Goal: Navigation & Orientation: Find specific page/section

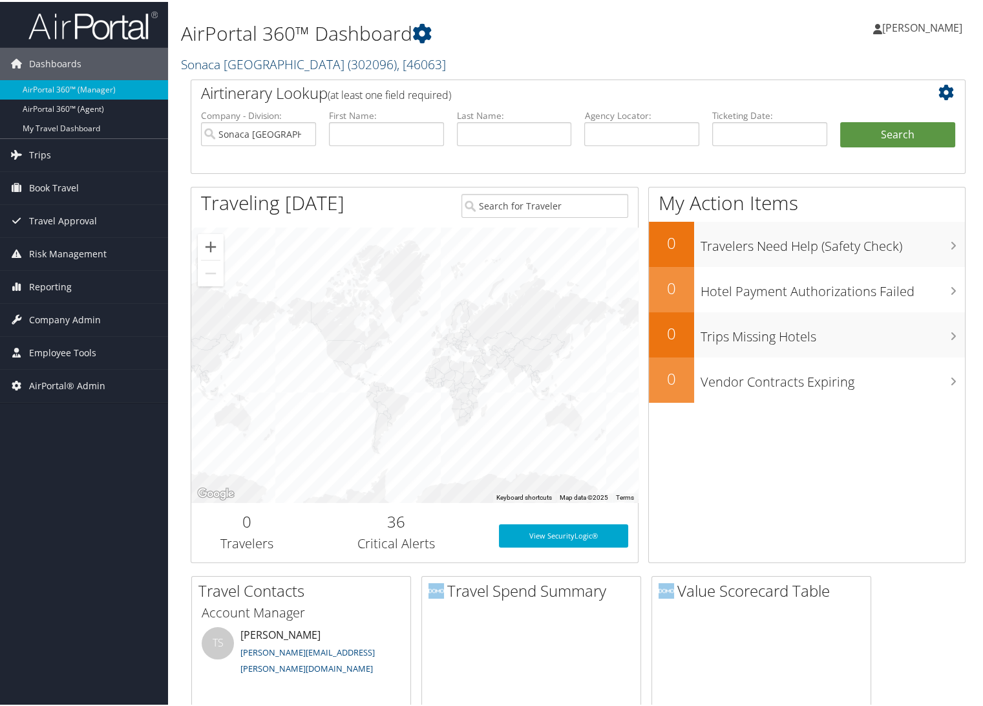
click at [254, 59] on link "Sonaca North America ( 302096 ) , [ 46063 ]" at bounding box center [313, 62] width 265 height 17
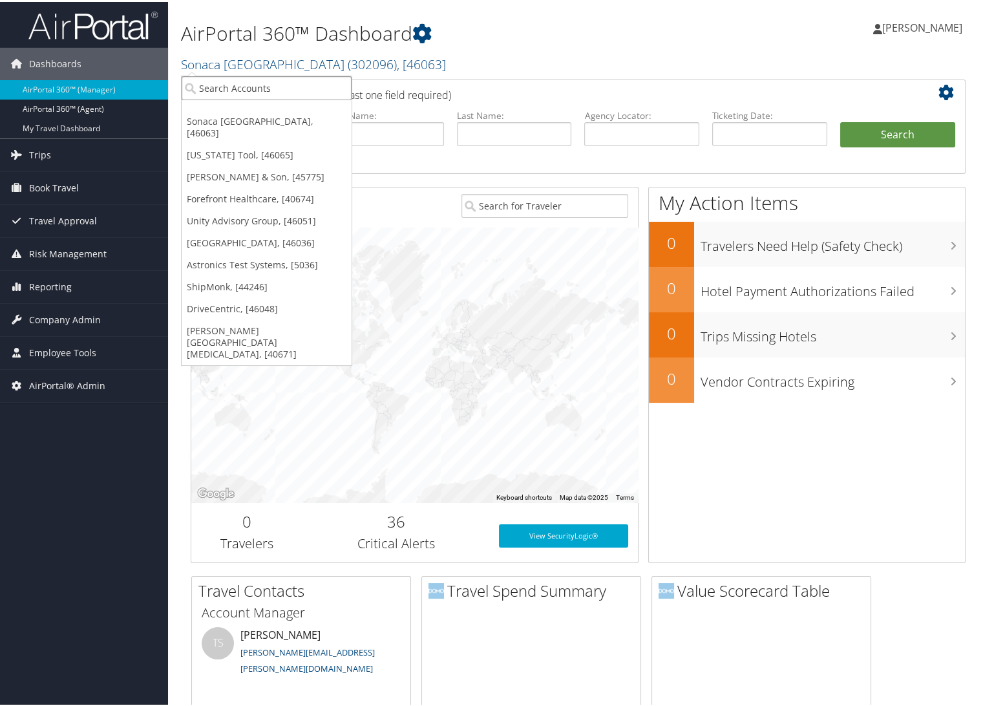
click at [233, 92] on input "search" at bounding box center [267, 86] width 170 height 24
type input "api"
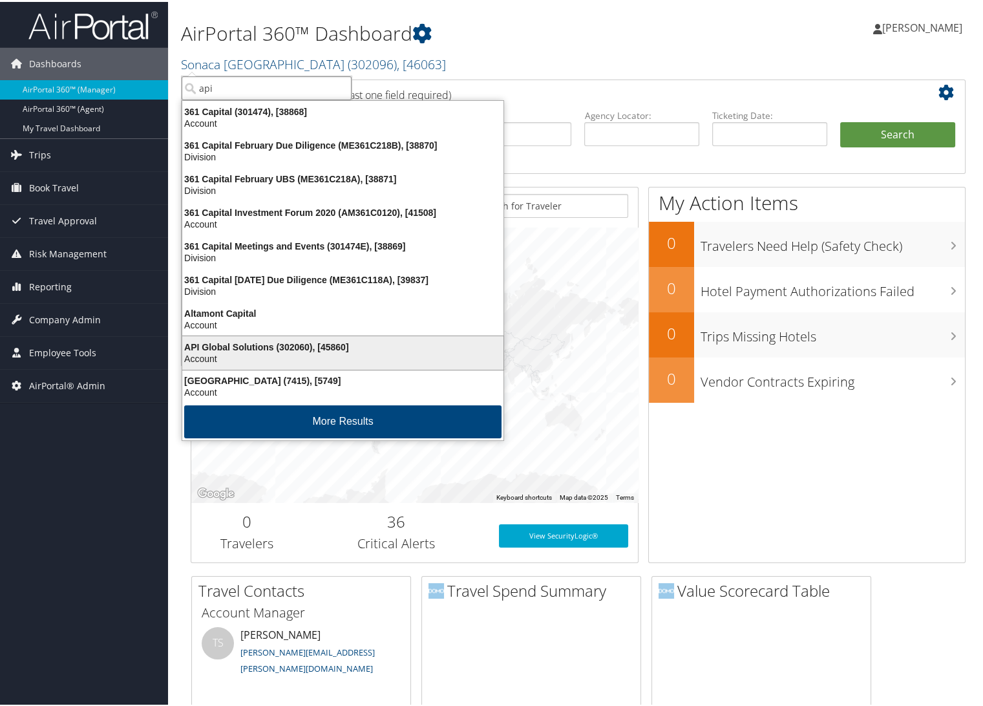
click at [246, 348] on div "API Global Solutions (302060), [45860]" at bounding box center [343, 345] width 337 height 12
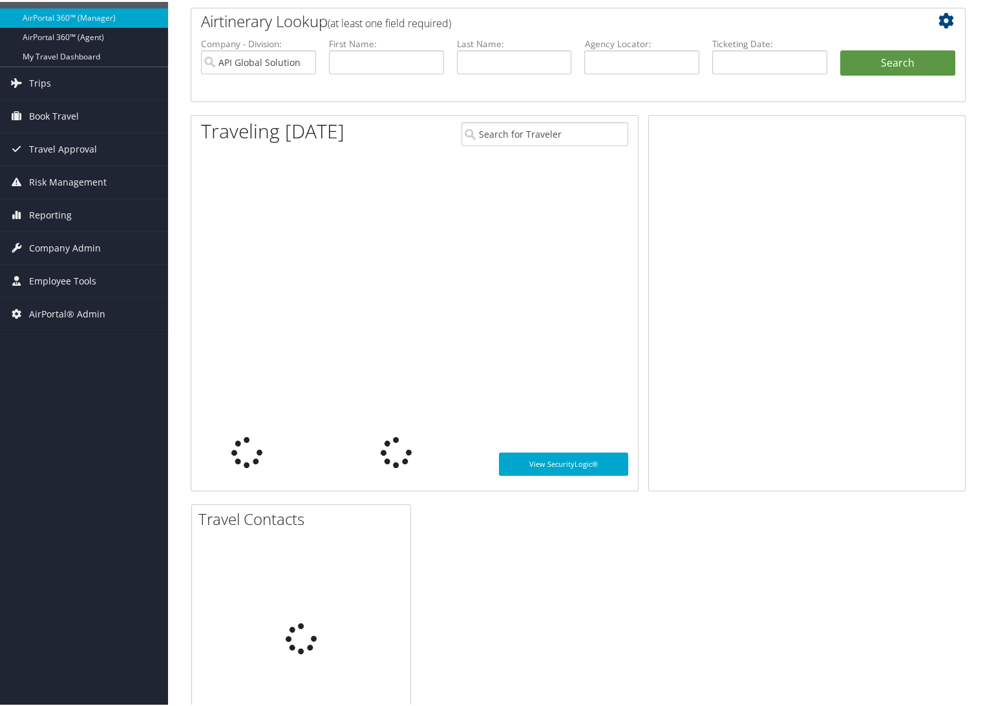
scroll to position [72, 0]
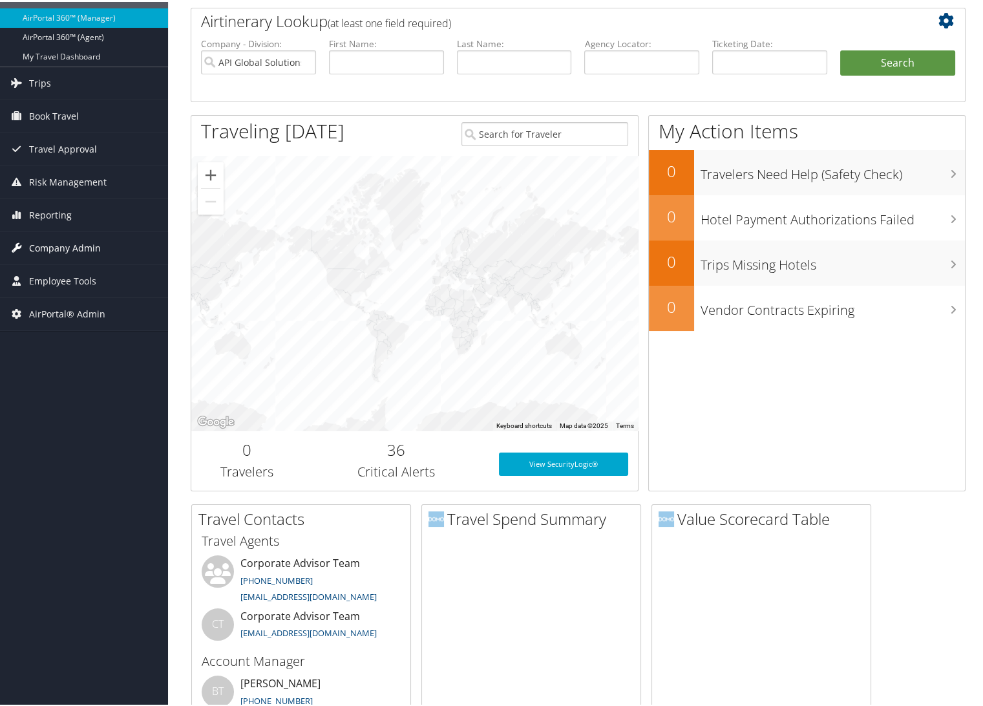
click at [70, 250] on span "Company Admin" at bounding box center [65, 246] width 72 height 32
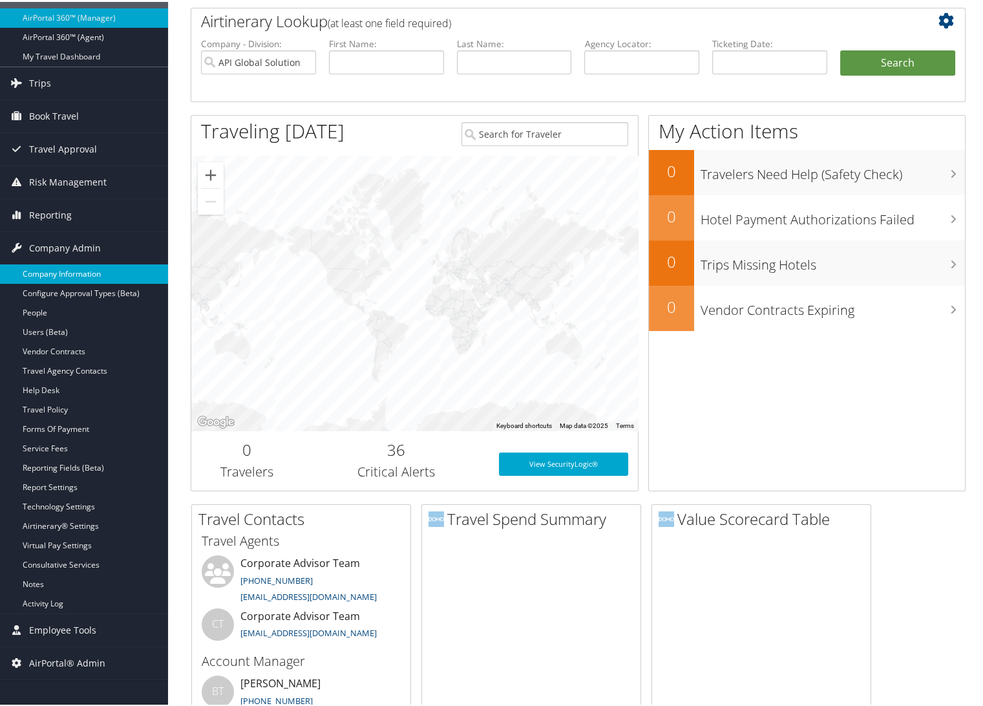
click at [62, 276] on link "Company Information" at bounding box center [84, 271] width 168 height 19
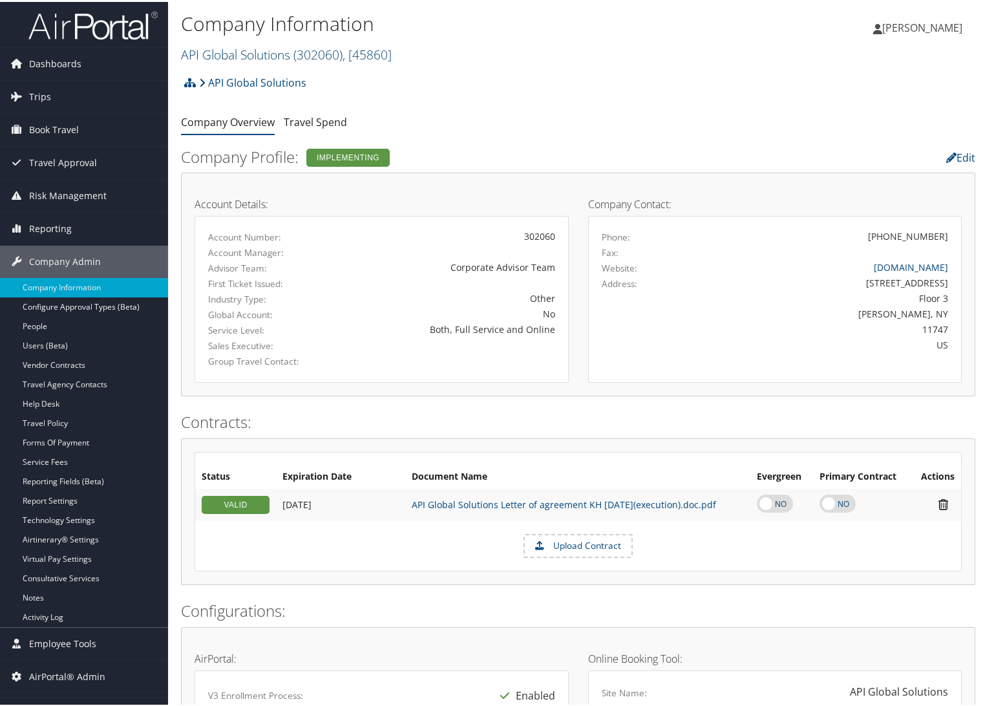
click at [223, 45] on link "API Global Solutions ( 302060 ) , [ 45860 ]" at bounding box center [286, 52] width 211 height 17
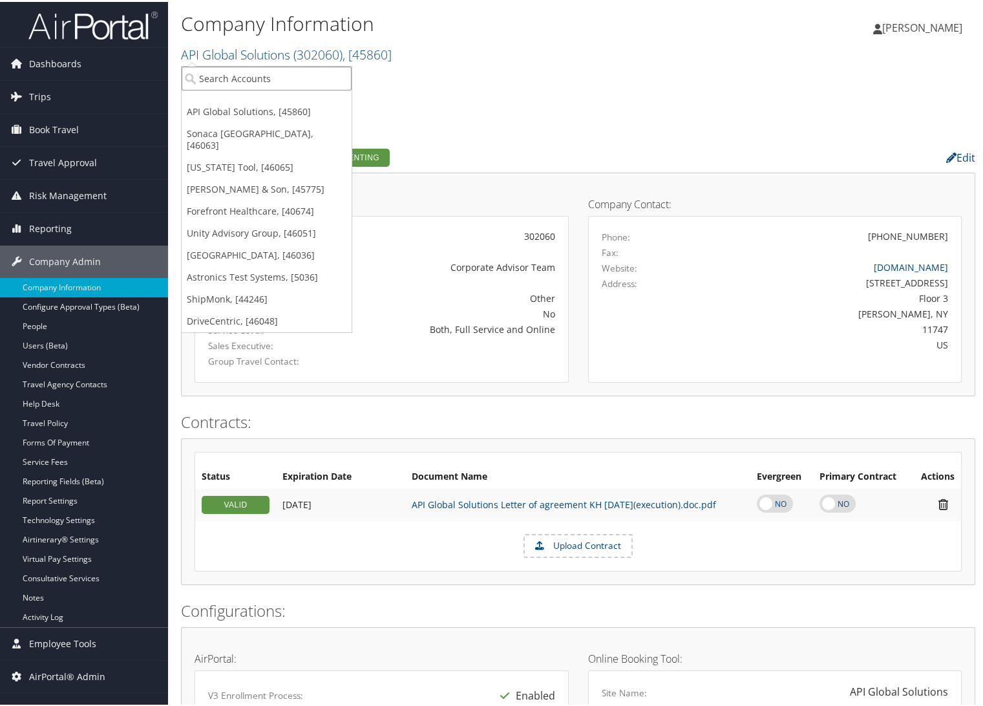
click at [227, 67] on input "search" at bounding box center [267, 77] width 170 height 24
click at [253, 180] on link "[PERSON_NAME] & Son, [45775]" at bounding box center [267, 187] width 170 height 22
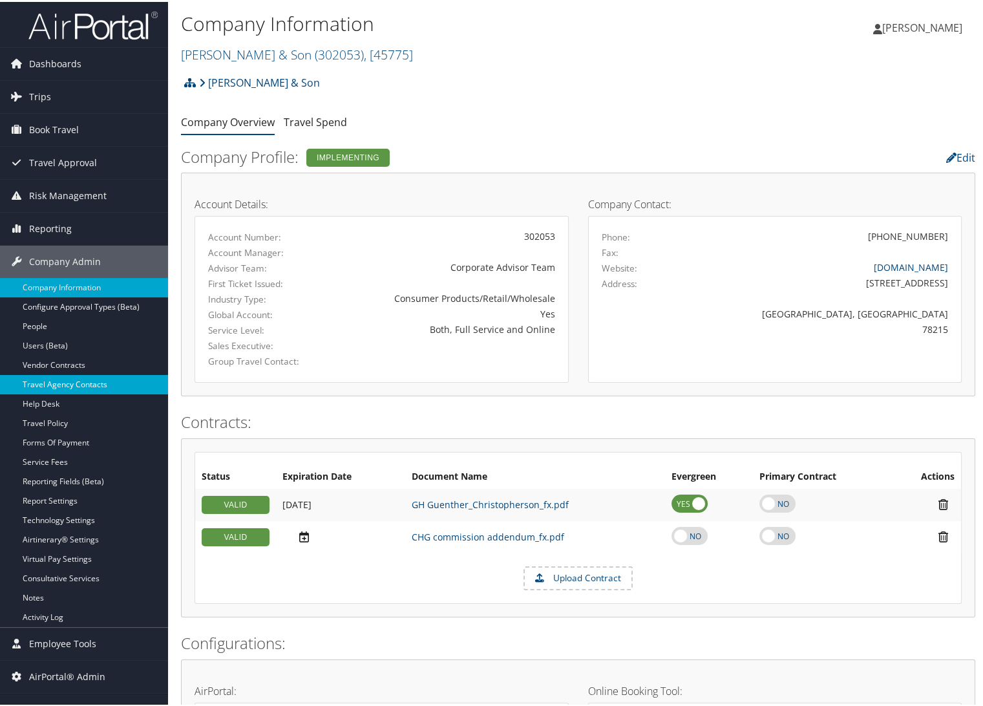
click at [62, 381] on link "Travel Agency Contacts" at bounding box center [84, 382] width 168 height 19
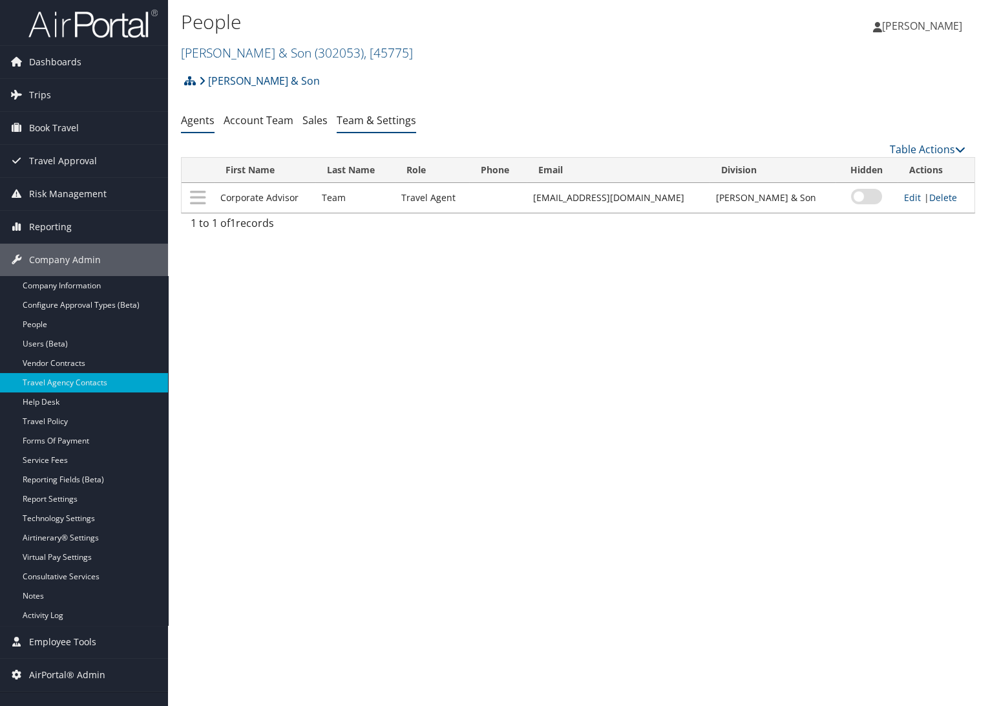
click at [367, 116] on link "Team & Settings" at bounding box center [377, 120] width 80 height 14
